Goal: Transaction & Acquisition: Purchase product/service

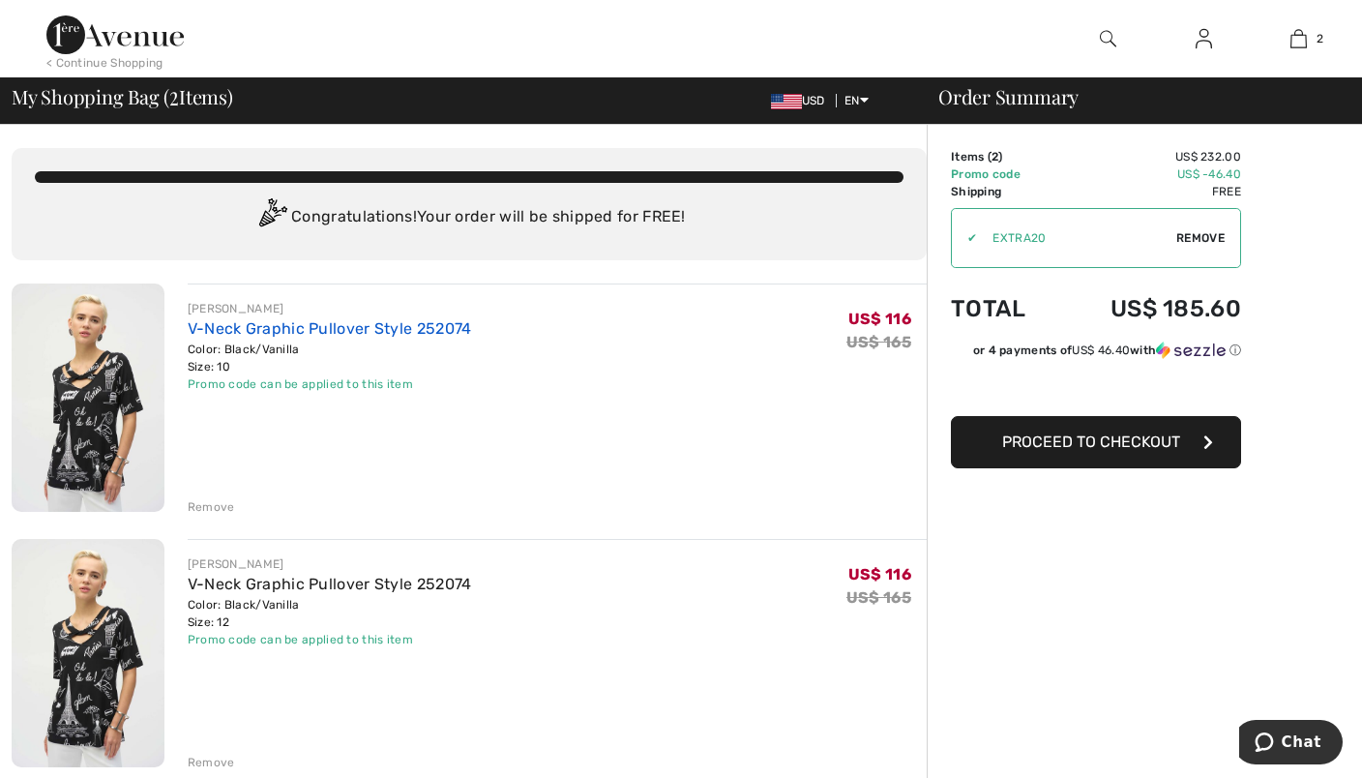
click at [306, 331] on link "V-Neck Graphic Pullover Style 252074" at bounding box center [330, 328] width 284 height 18
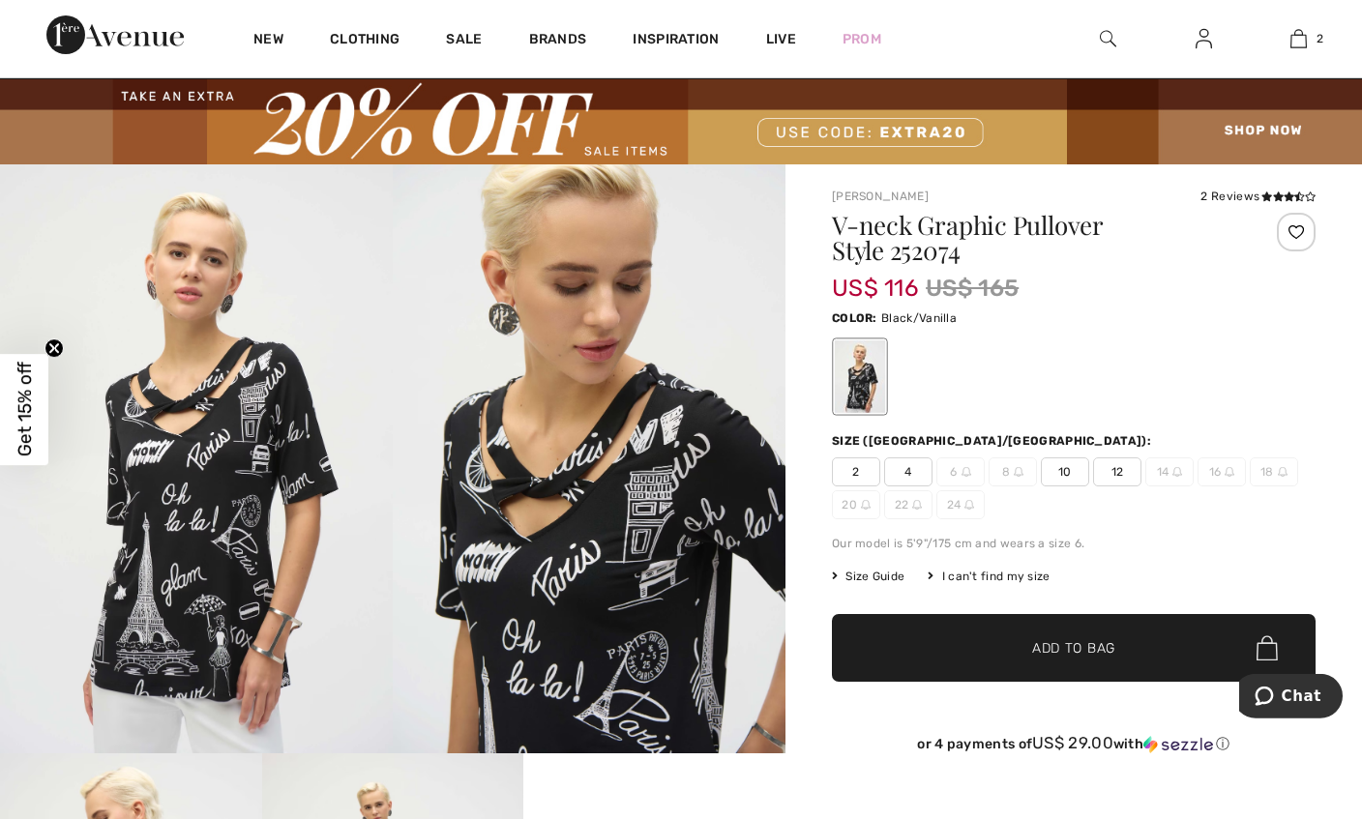
scroll to position [30, 0]
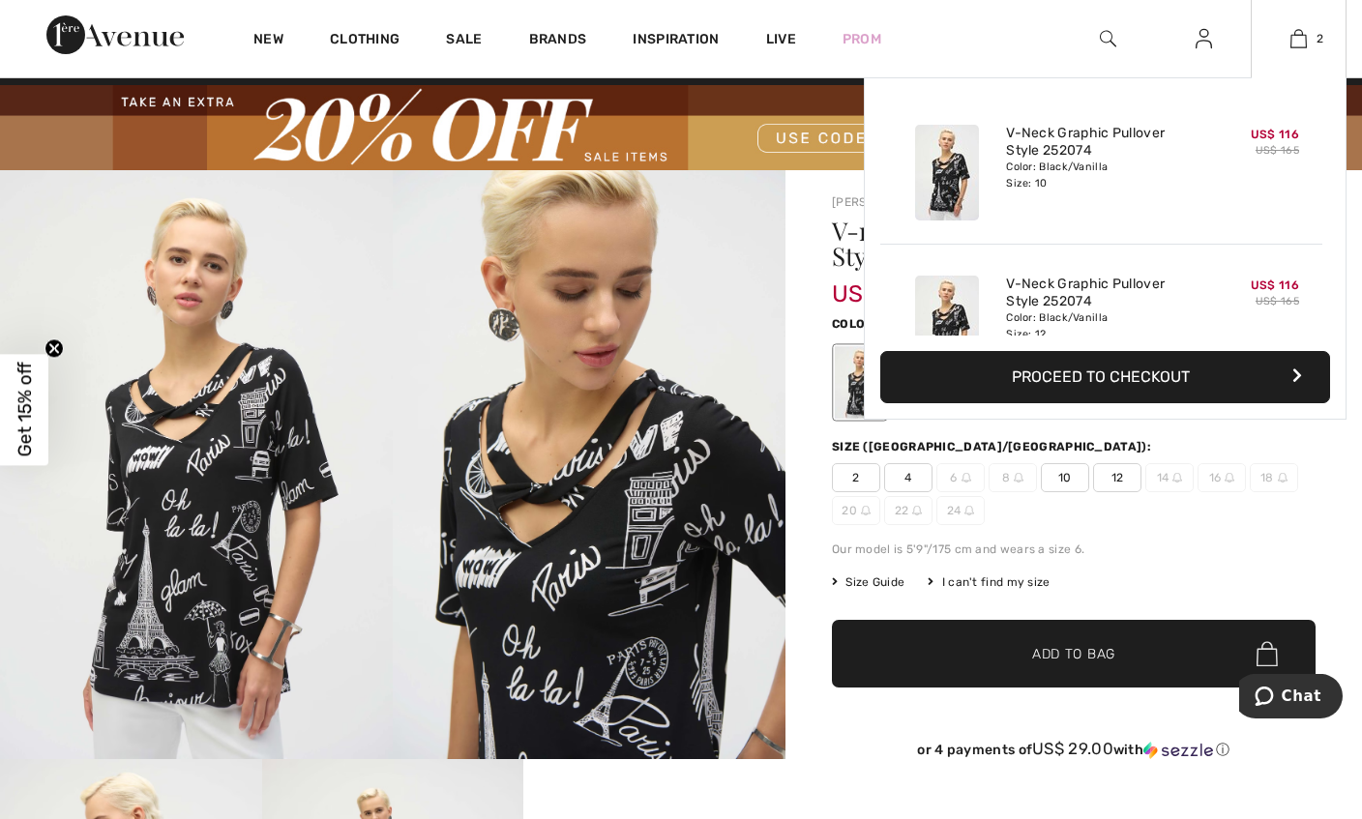
click at [1103, 374] on button "Proceed to Checkout" at bounding box center [1105, 377] width 450 height 52
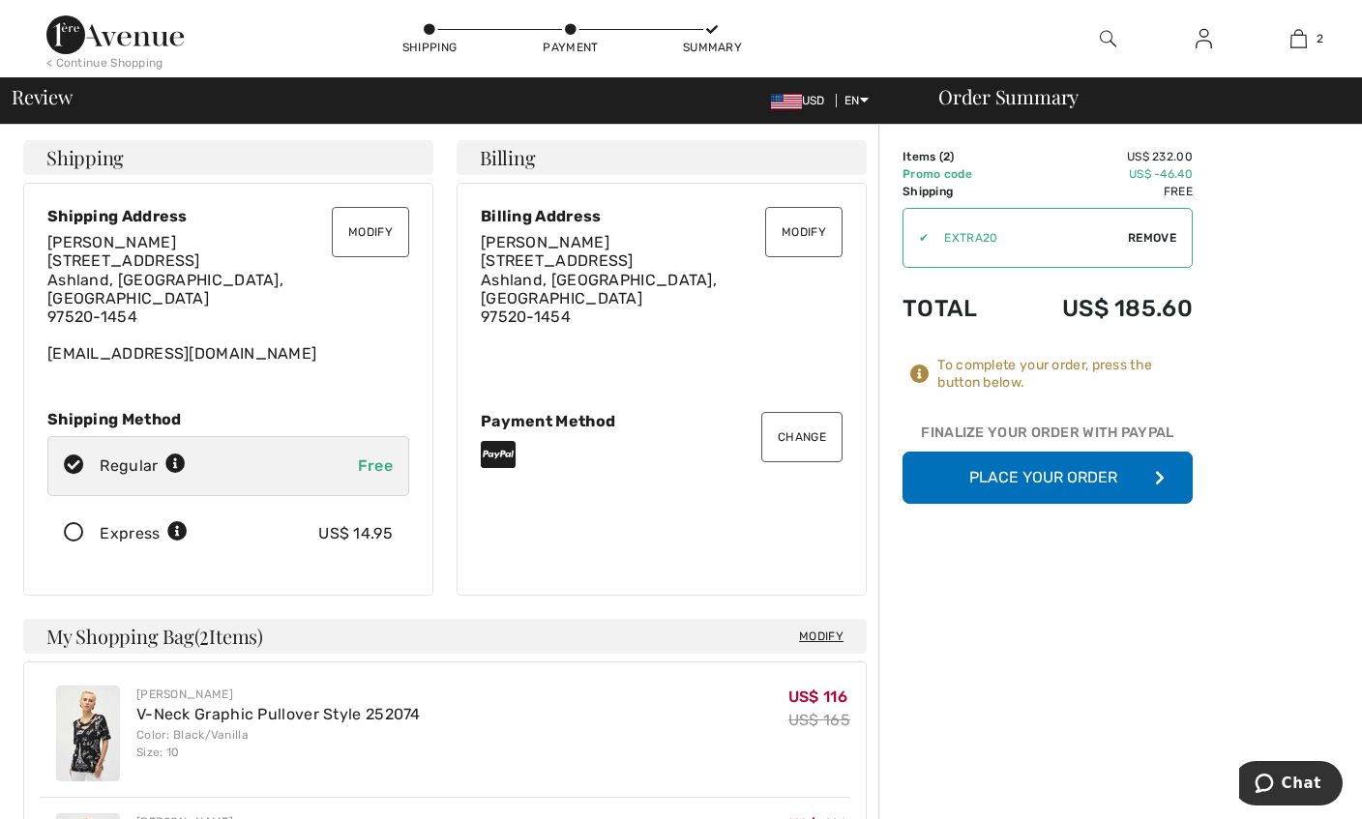
click at [1080, 471] on button "Place Your Order" at bounding box center [1048, 478] width 290 height 52
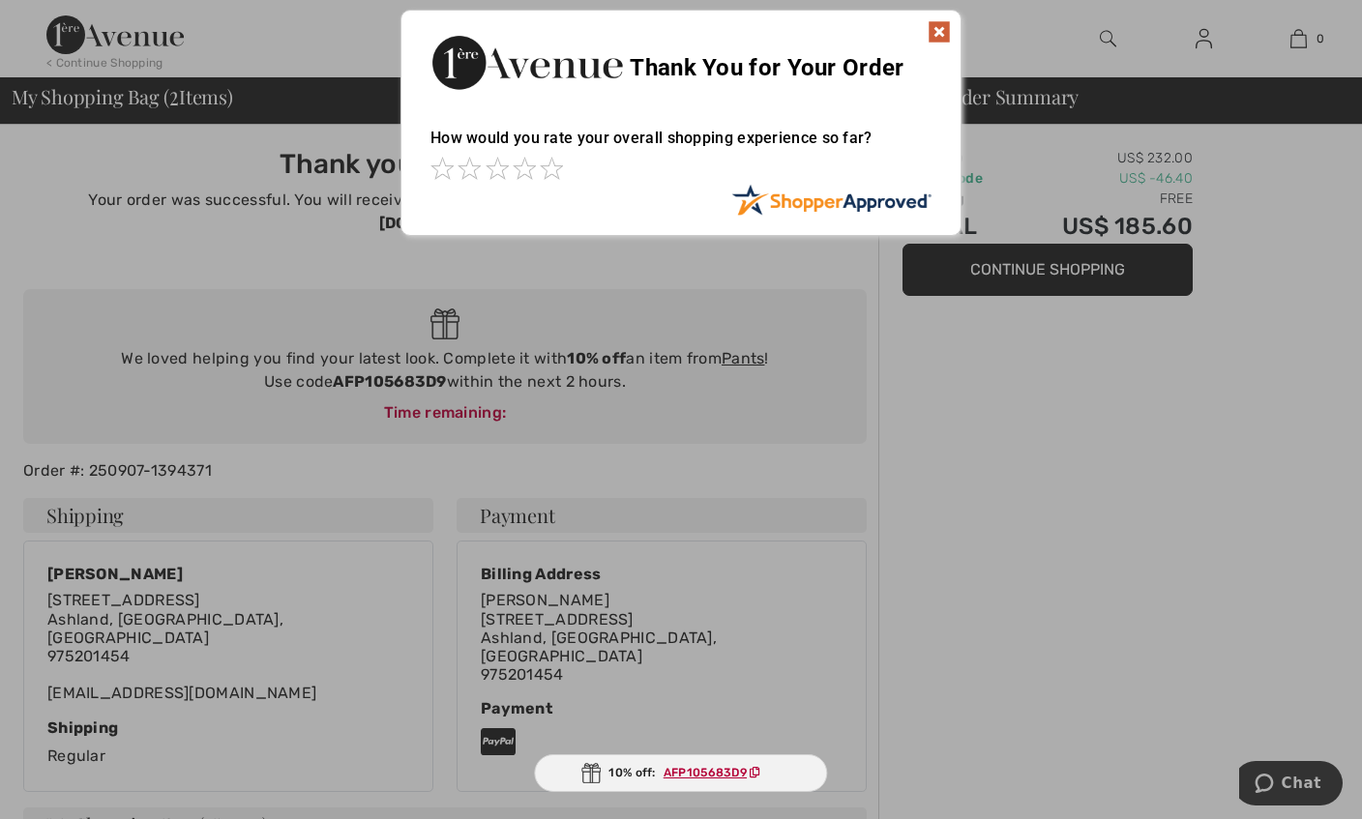
click at [939, 29] on img at bounding box center [939, 31] width 23 height 23
